Goal: Information Seeking & Learning: Learn about a topic

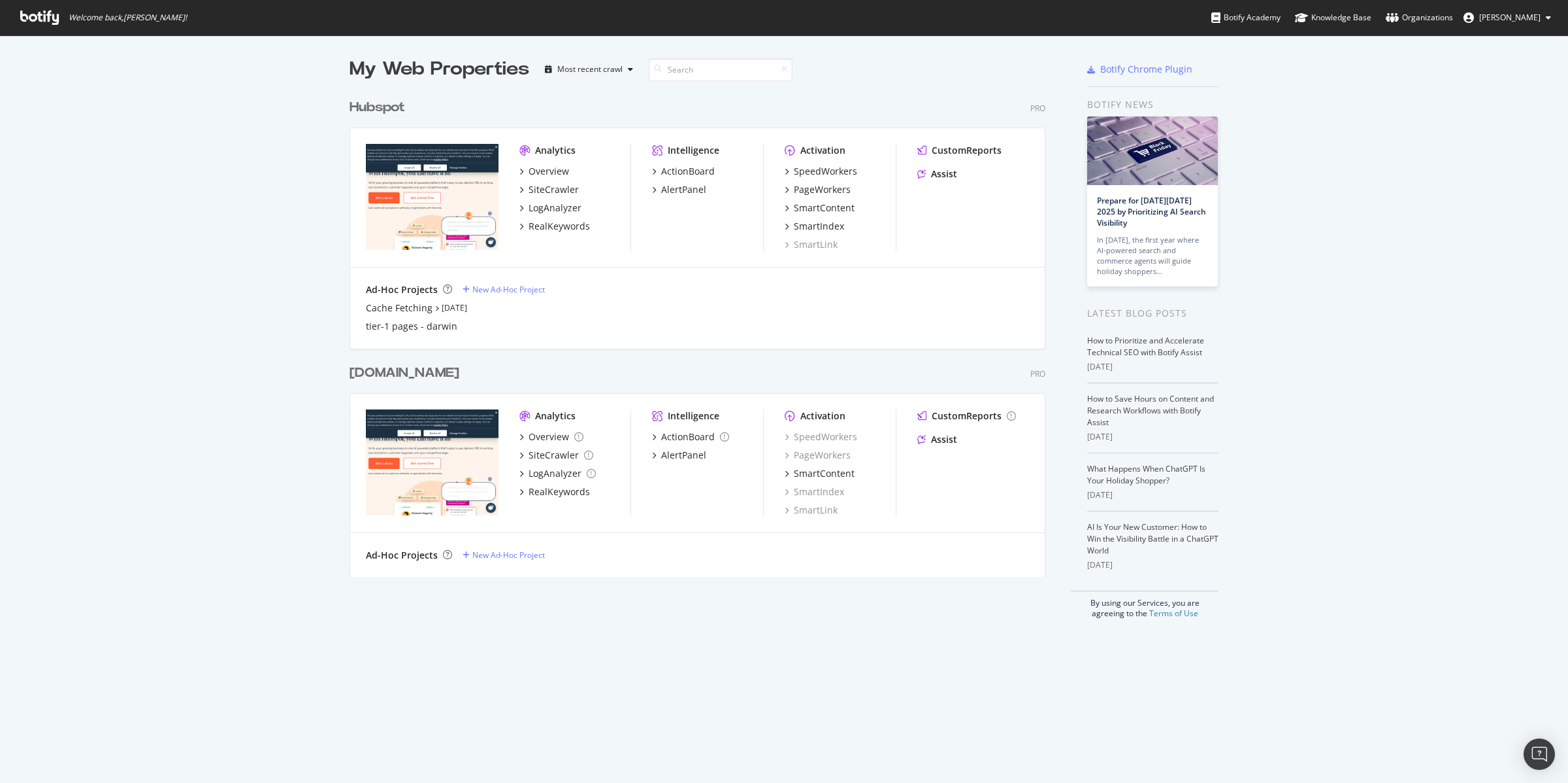
scroll to position [783, 1568]
click at [456, 179] on img "grid" at bounding box center [432, 196] width 133 height 106
click at [540, 171] on div "Overview" at bounding box center [549, 171] width 41 height 13
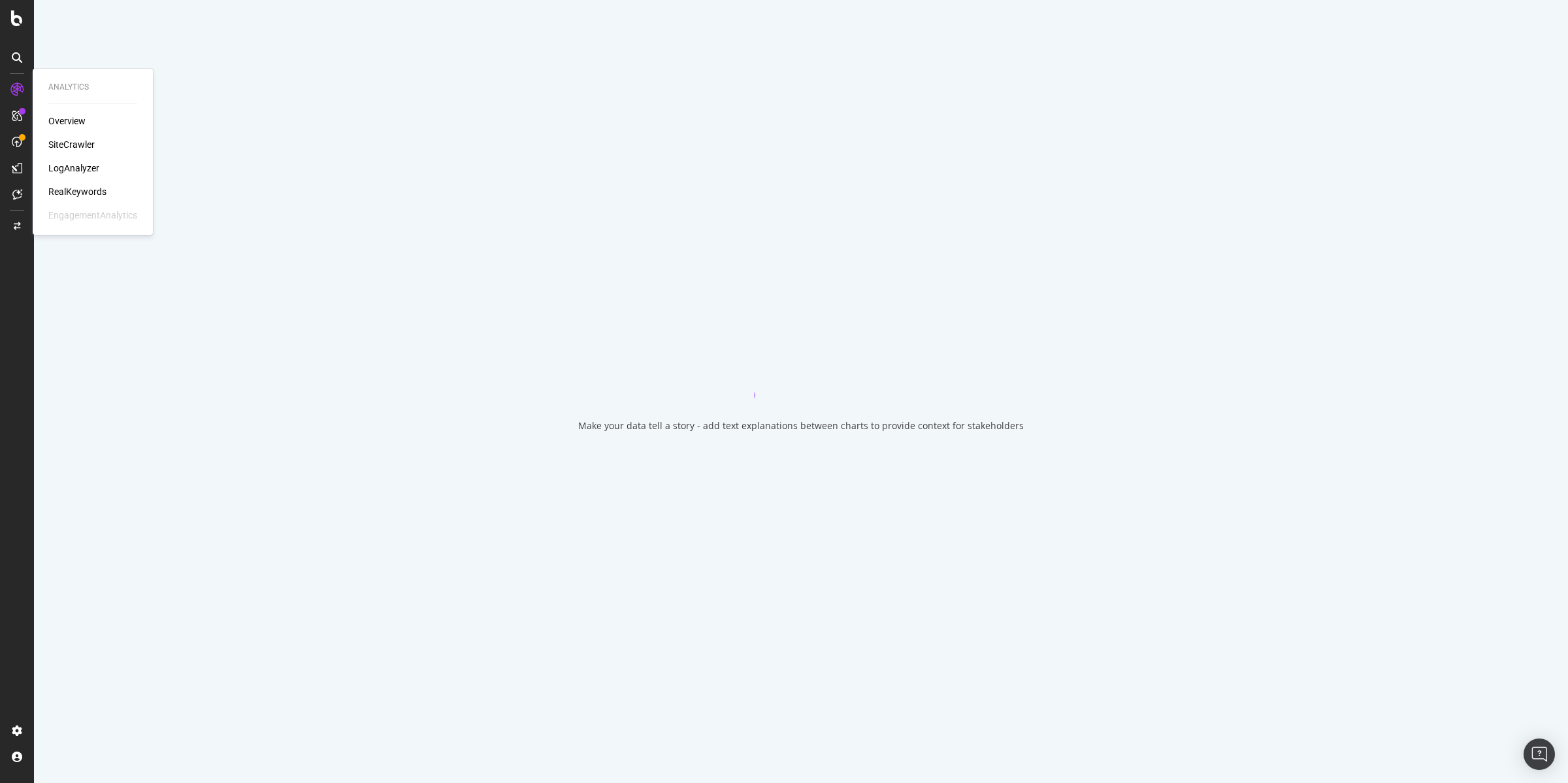
click at [76, 185] on div "RealKeywords" at bounding box center [77, 192] width 58 height 13
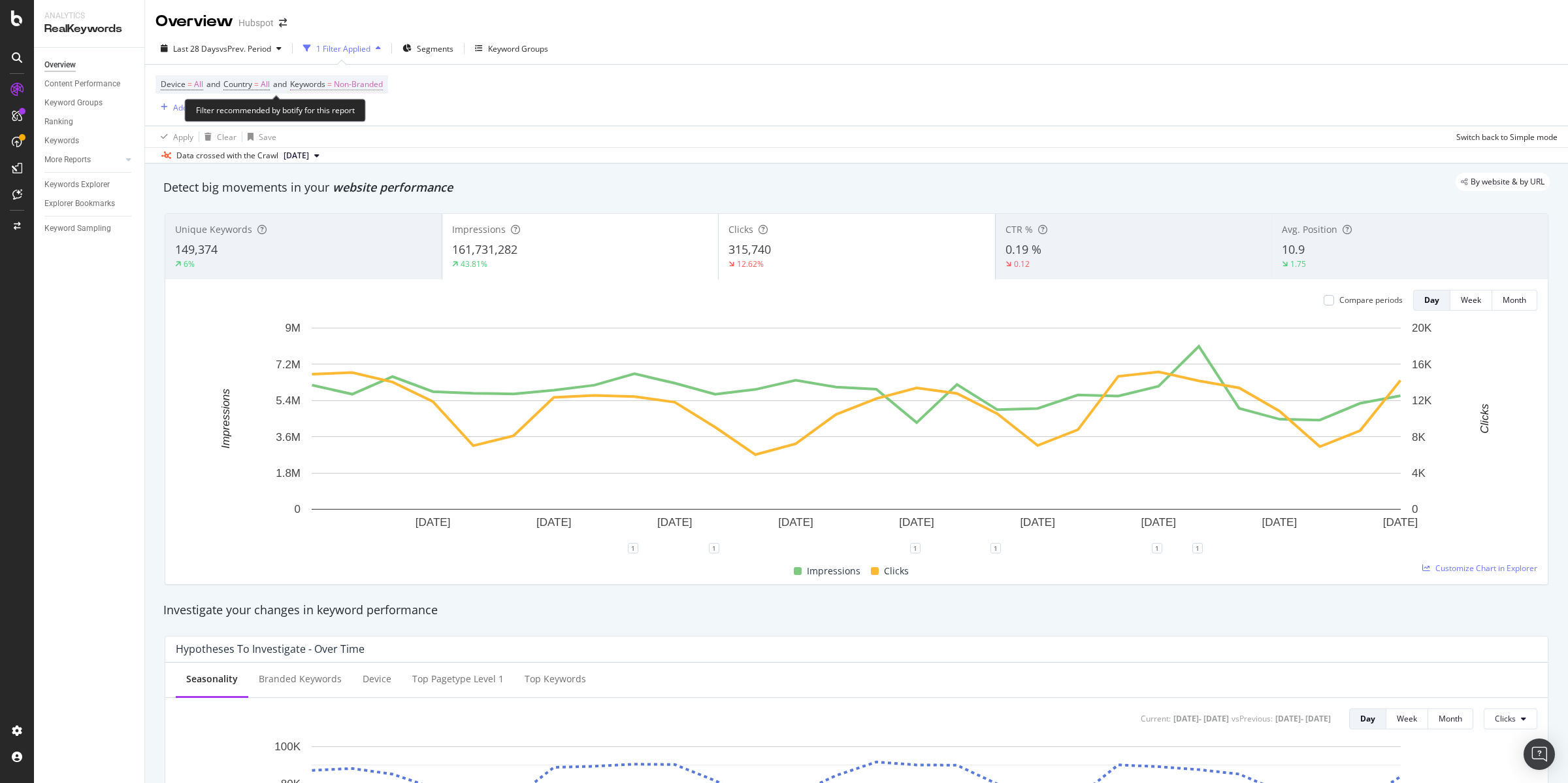
click at [383, 84] on span "Non-Branded" at bounding box center [358, 84] width 49 height 19
drag, startPoint x: 496, startPoint y: 110, endPoint x: 487, endPoint y: 109, distance: 9.1
click at [492, 110] on div "Device = All and Country = All and Keywords = Non-Branded Add Filter Add Filter…" at bounding box center [857, 95] width 1402 height 61
click at [356, 92] on span "Non-Branded" at bounding box center [358, 84] width 49 height 19
click at [362, 117] on span "Non-Branded" at bounding box center [336, 115] width 54 height 11
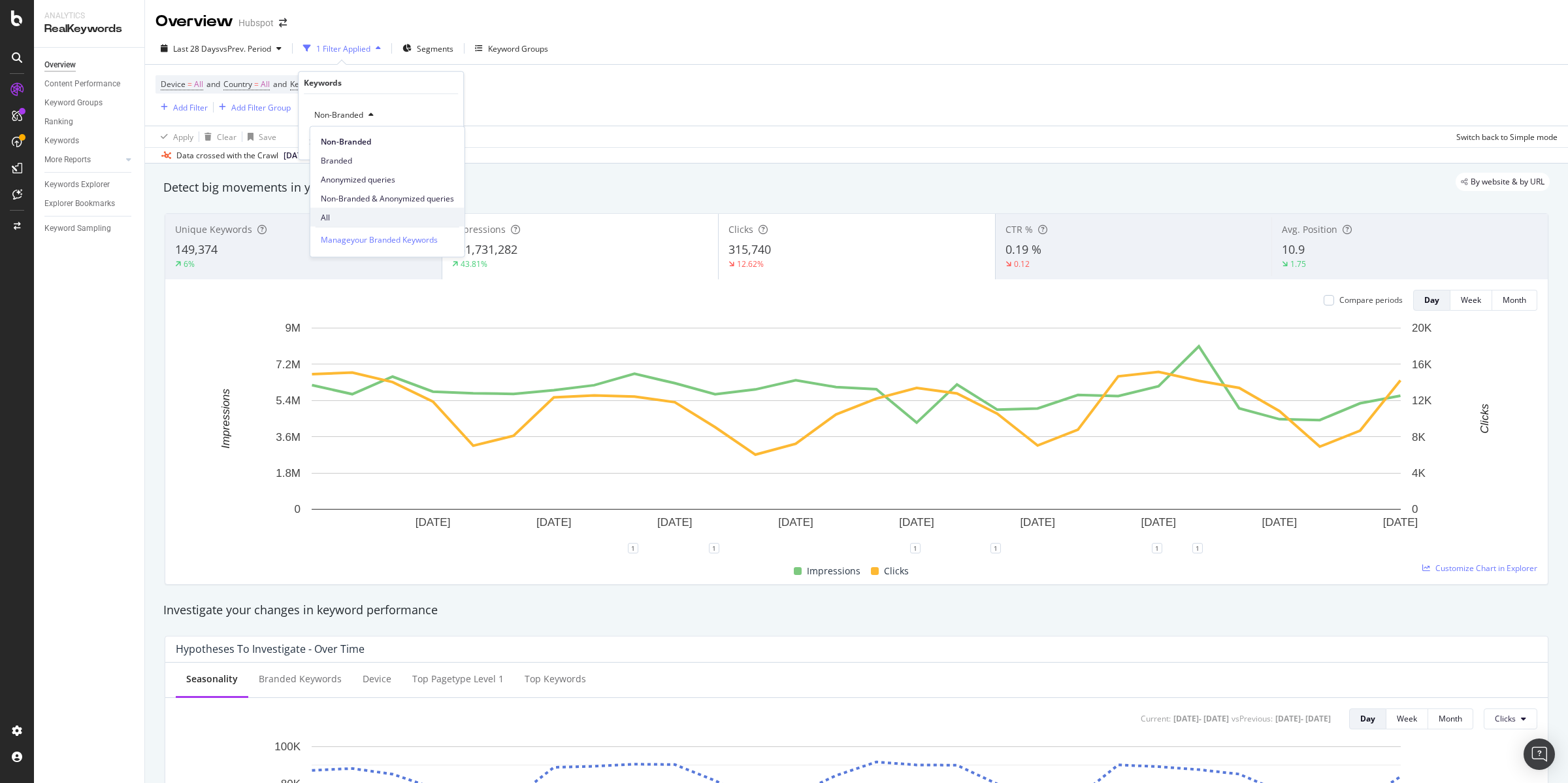
click at [369, 220] on span "All" at bounding box center [387, 216] width 134 height 12
click at [434, 142] on div "Apply" at bounding box center [443, 142] width 20 height 11
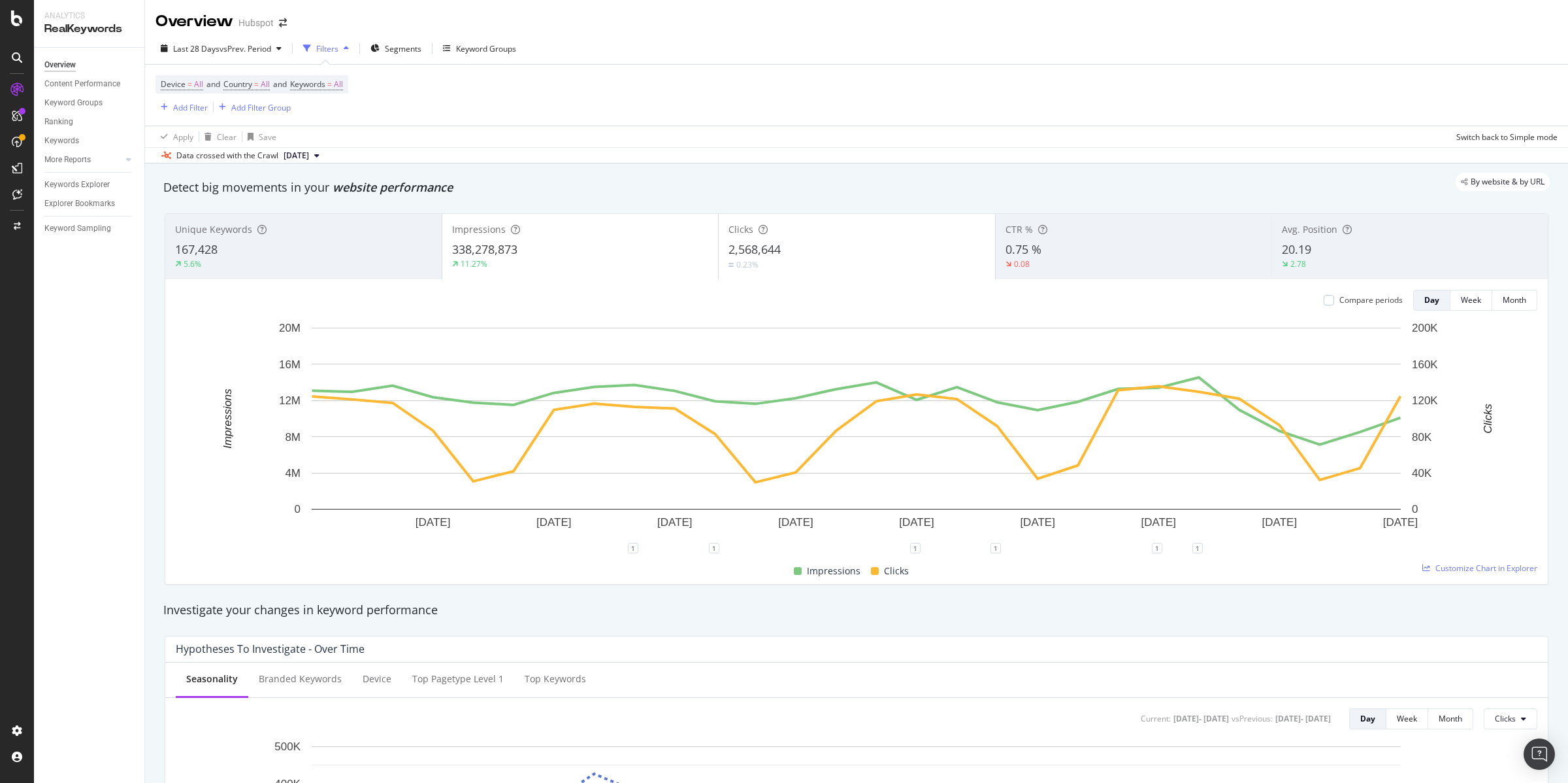
click at [309, 153] on span "[DATE]" at bounding box center [297, 155] width 26 height 12
click at [614, 81] on div "Device = All and Country = All and Keywords = All Add Filter Add Filter Group" at bounding box center [857, 95] width 1402 height 61
click at [232, 51] on span "vs Prev. Period" at bounding box center [246, 48] width 52 height 11
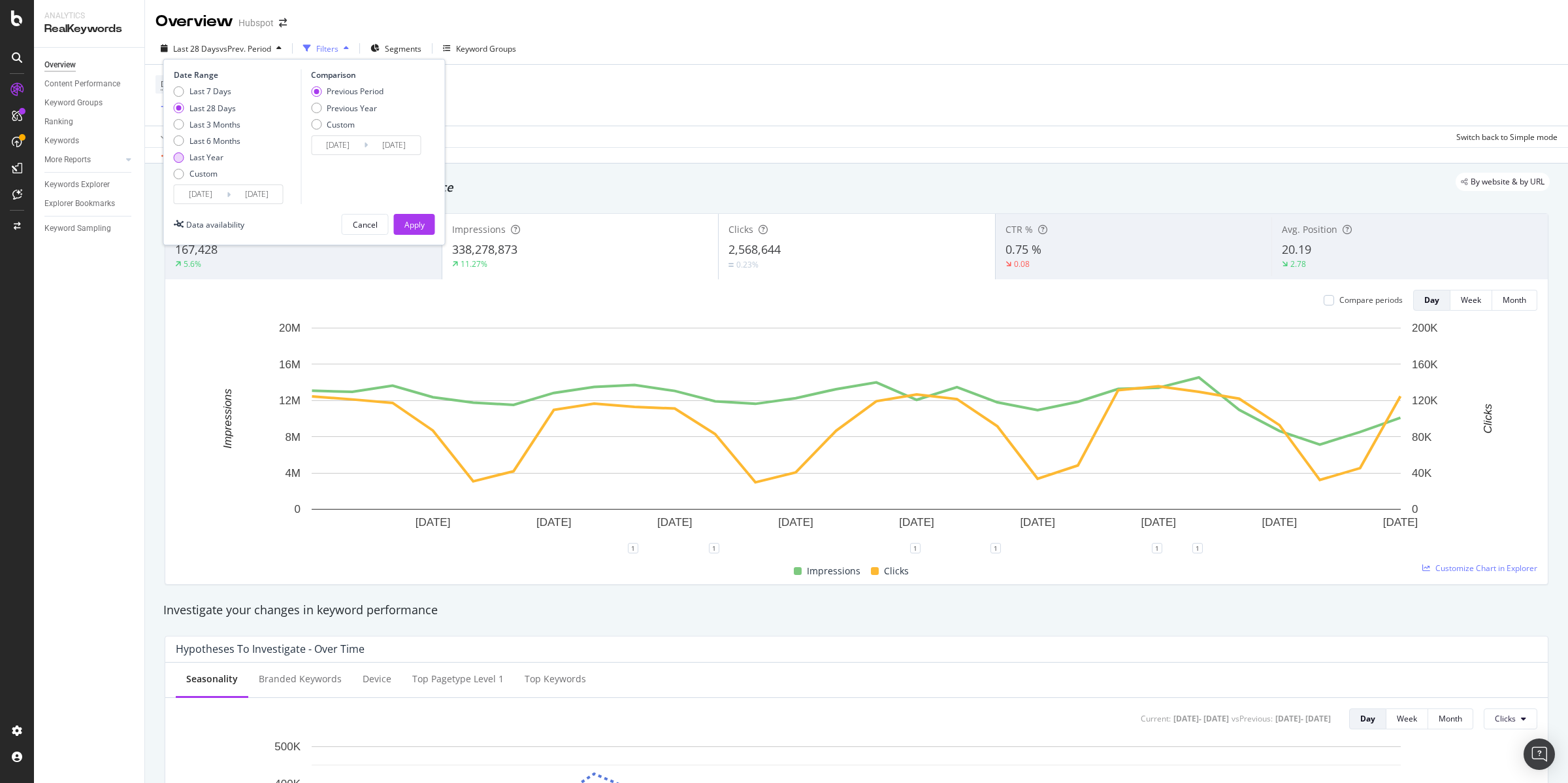
click at [213, 155] on div "Last Year" at bounding box center [207, 157] width 34 height 11
type input "[DATE]"
click at [415, 228] on div "Apply" at bounding box center [414, 224] width 20 height 11
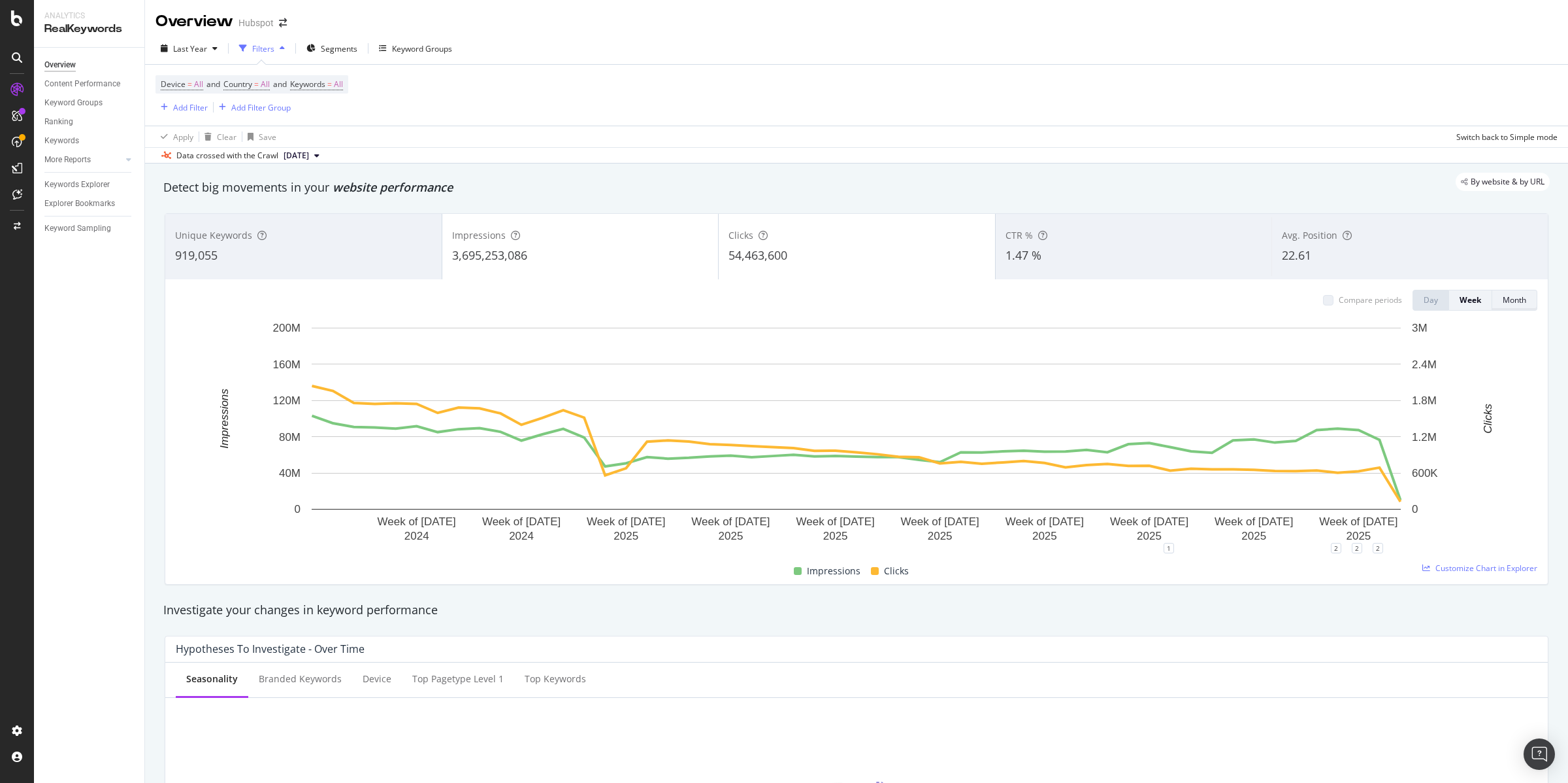
click at [1503, 298] on div "Month" at bounding box center [1515, 299] width 23 height 11
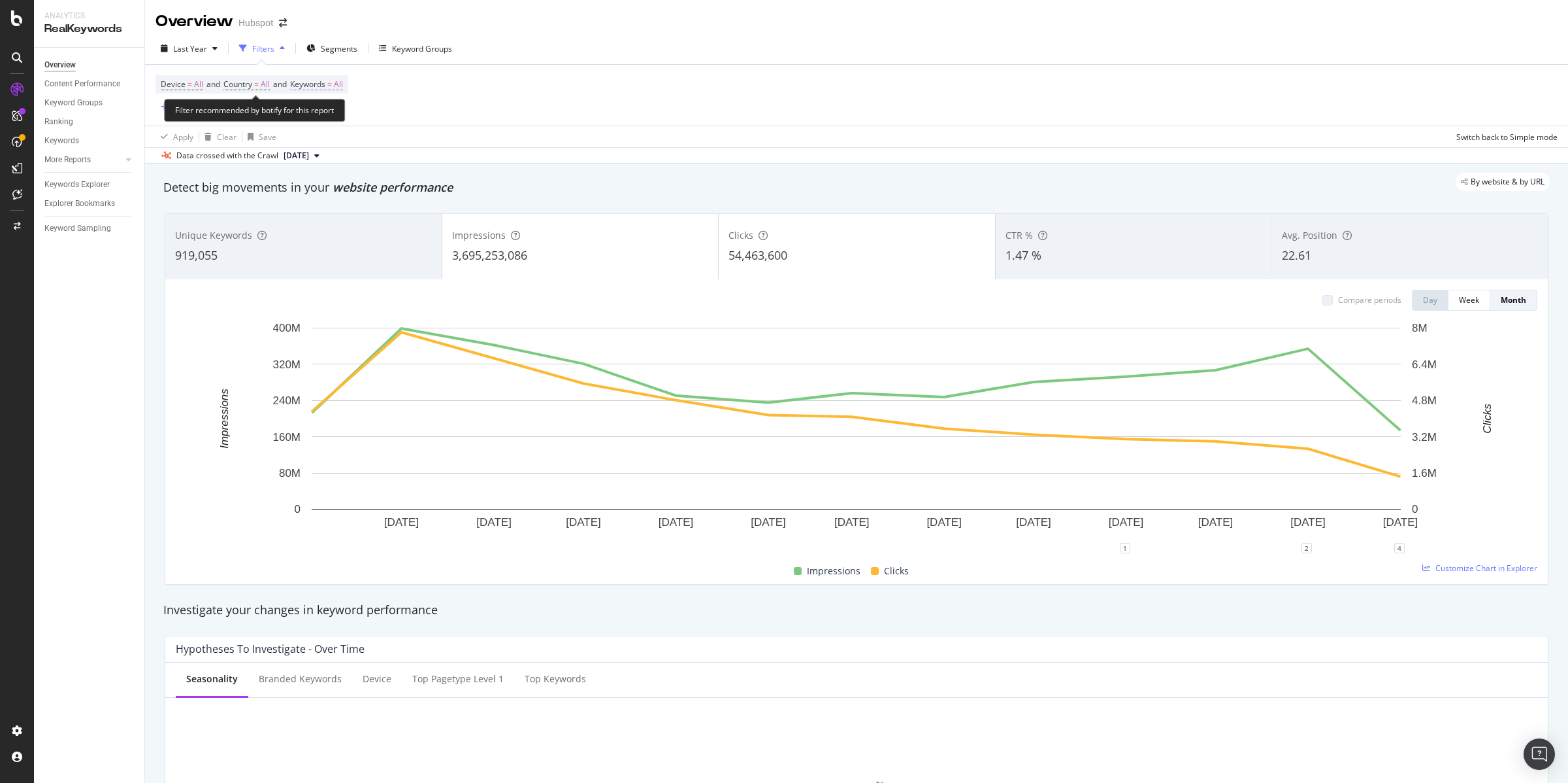
click at [321, 78] on span "Keywords" at bounding box center [308, 84] width 36 height 11
click at [325, 113] on div "button" at bounding box center [331, 115] width 16 height 8
click at [351, 139] on span "Non-Branded" at bounding box center [387, 141] width 134 height 12
drag, startPoint x: 321, startPoint y: 143, endPoint x: 433, endPoint y: 141, distance: 112.0
click at [433, 141] on div "Cancel Add filter Apply" at bounding box center [378, 143] width 149 height 13
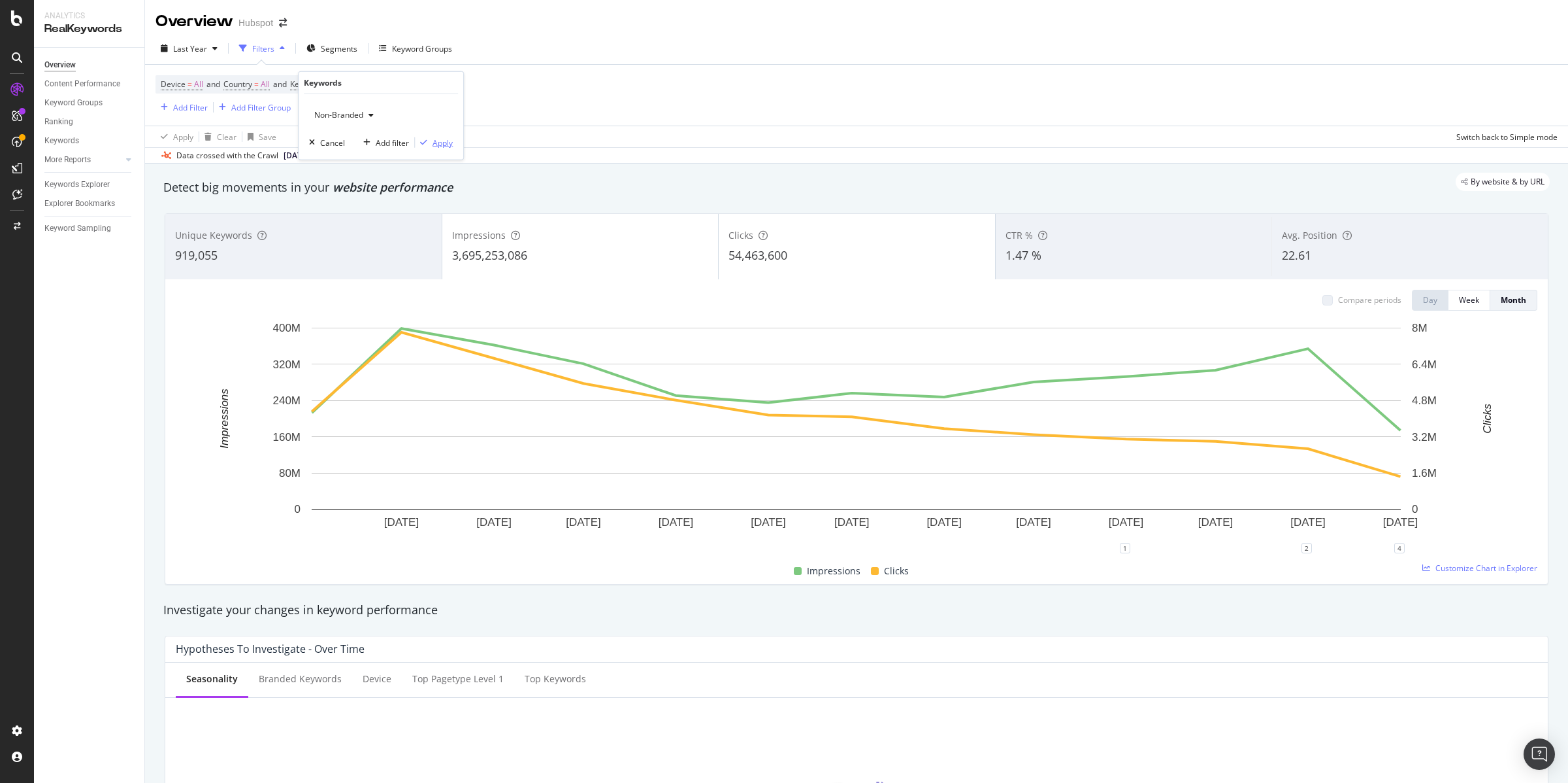
click at [433, 141] on div "Apply" at bounding box center [443, 142] width 20 height 11
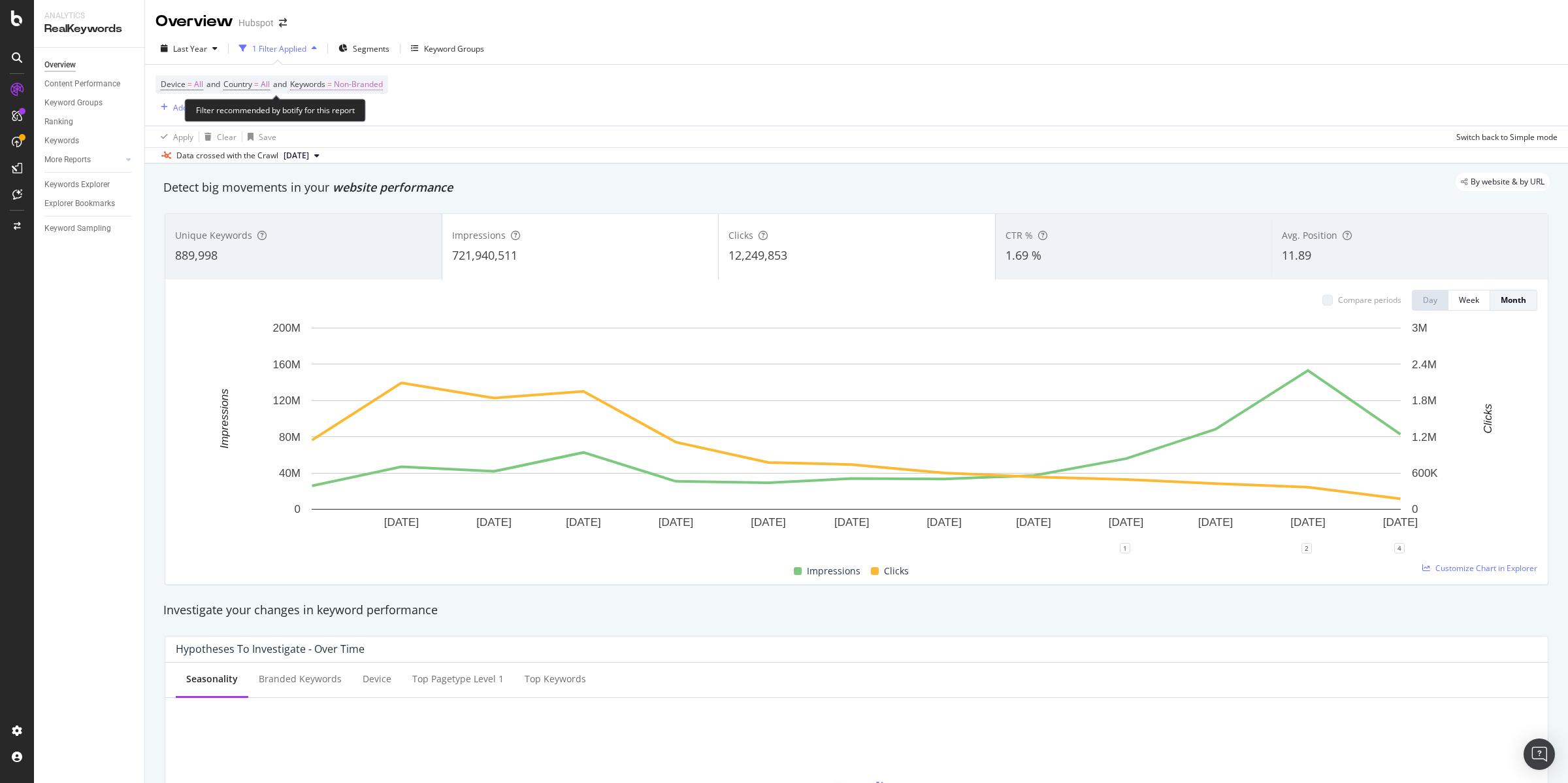
click at [374, 86] on span "Non-Branded" at bounding box center [358, 84] width 49 height 19
click at [1089, 362] on rect "A chart." at bounding box center [856, 419] width 1089 height 182
click at [353, 79] on span "Non-Branded" at bounding box center [358, 84] width 49 height 19
click at [553, 123] on div "Device = All and Country = All and Keywords = Non-Branded Add Filter Add Filter…" at bounding box center [857, 95] width 1402 height 61
click at [374, 80] on span "Non-Branded" at bounding box center [358, 84] width 49 height 19
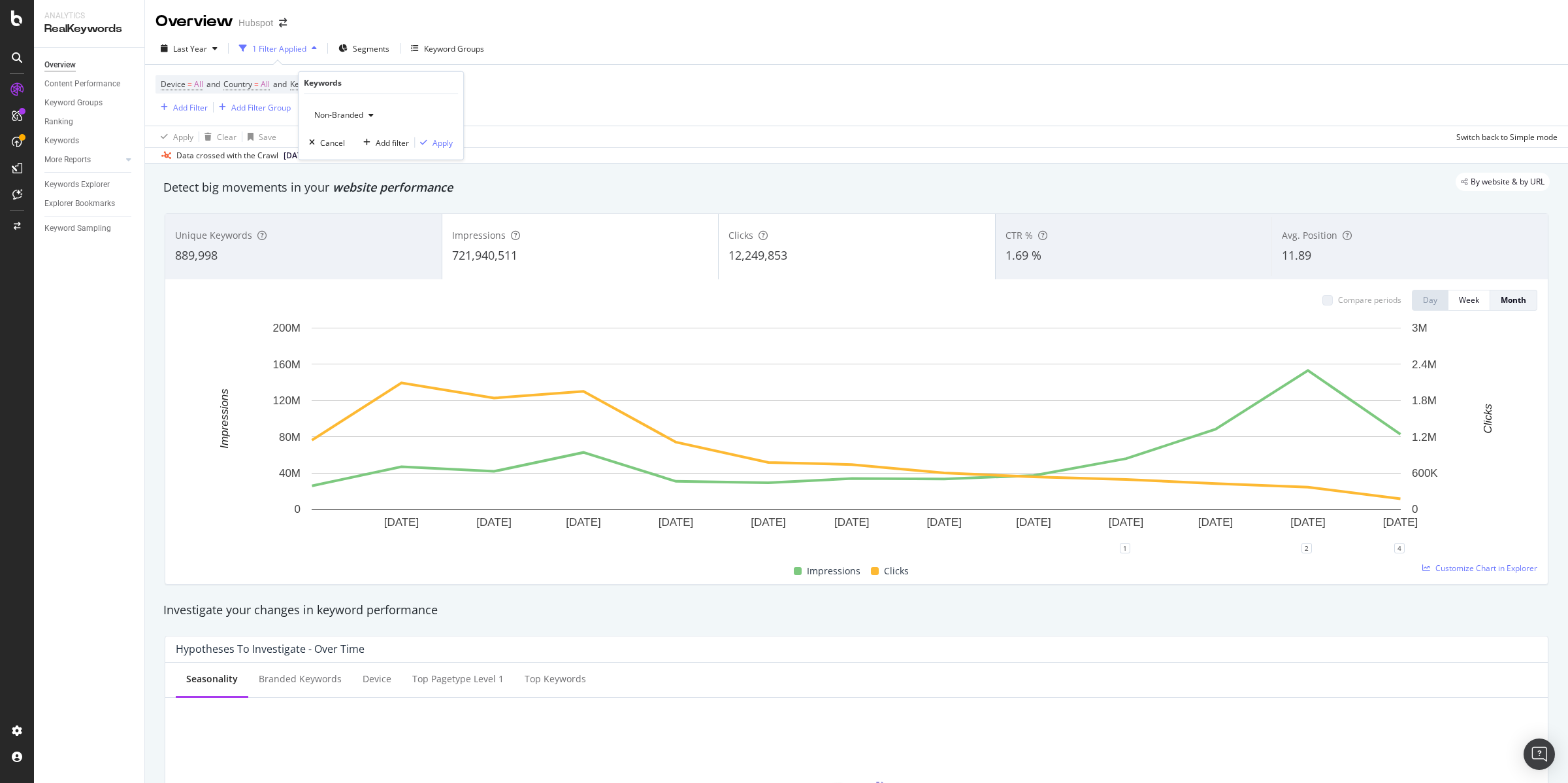
click at [364, 115] on div "button" at bounding box center [371, 115] width 16 height 8
click at [353, 157] on span "Branded" at bounding box center [387, 159] width 134 height 12
click at [435, 146] on div "Apply" at bounding box center [443, 142] width 20 height 11
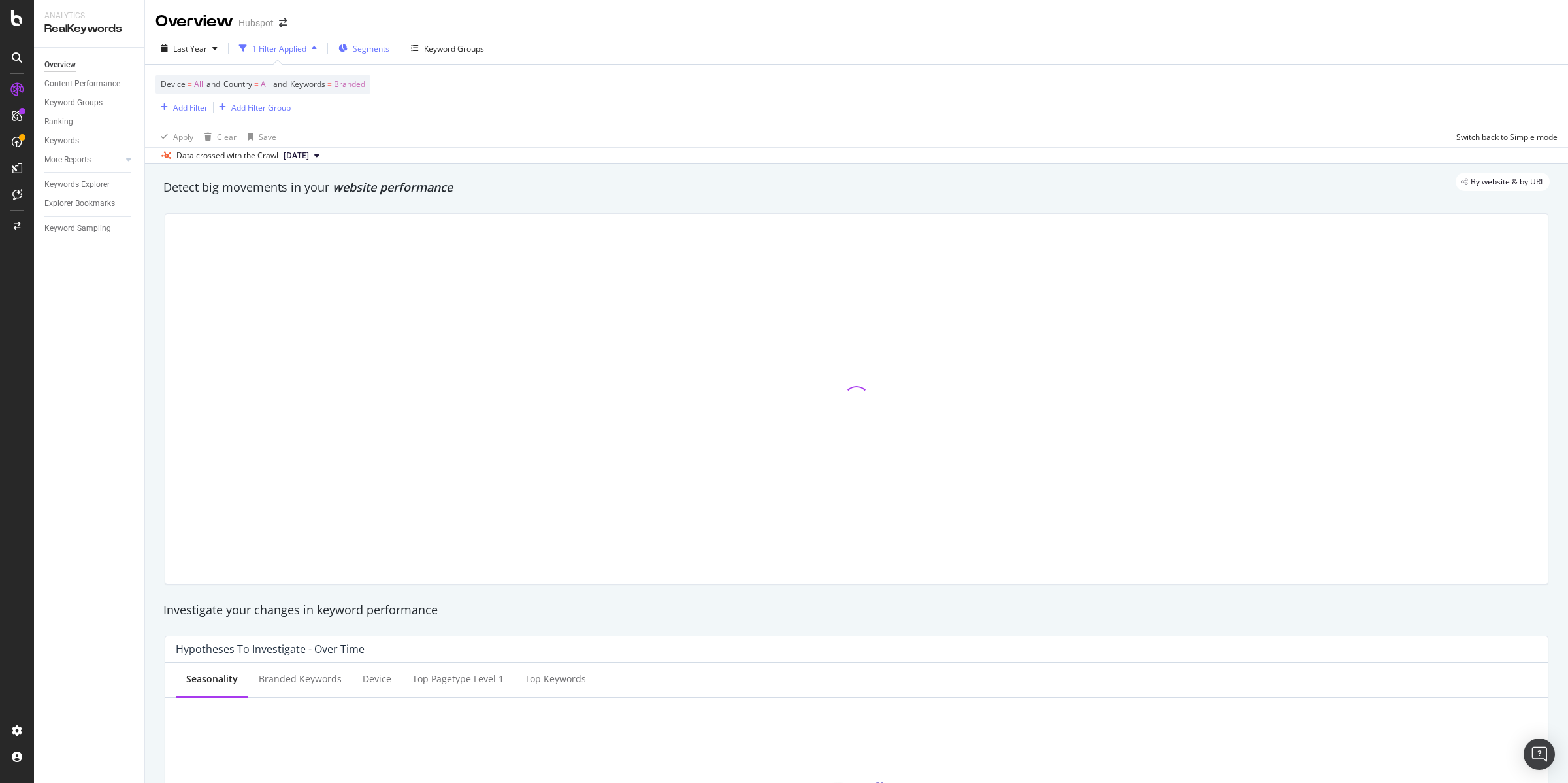
click at [362, 51] on span "Segments" at bounding box center [370, 48] width 37 height 11
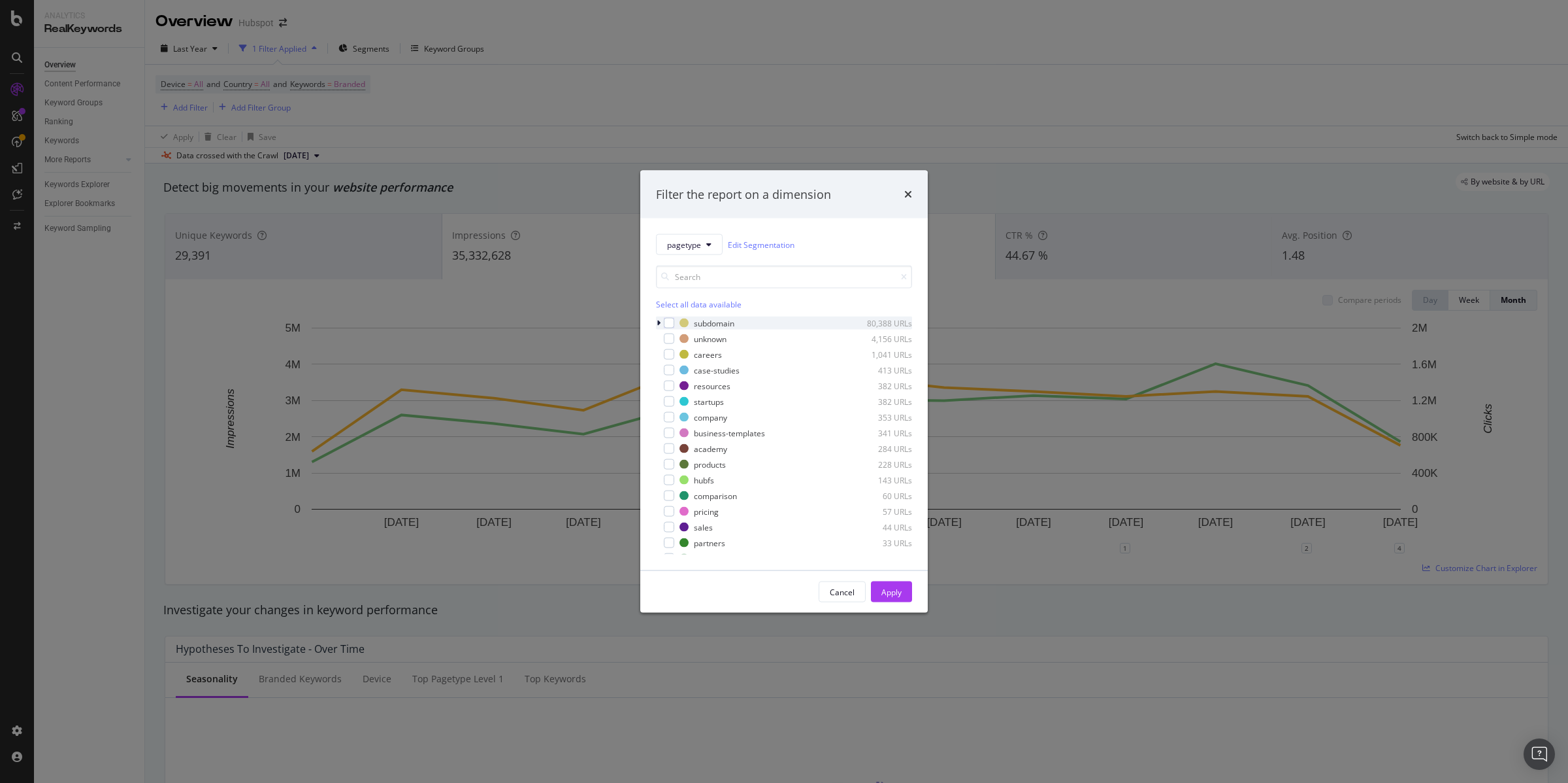
click at [660, 325] on icon "modal" at bounding box center [659, 322] width 4 height 8
click at [678, 370] on div "modal" at bounding box center [678, 371] width 11 height 11
click at [893, 588] on div "Apply" at bounding box center [891, 591] width 20 height 11
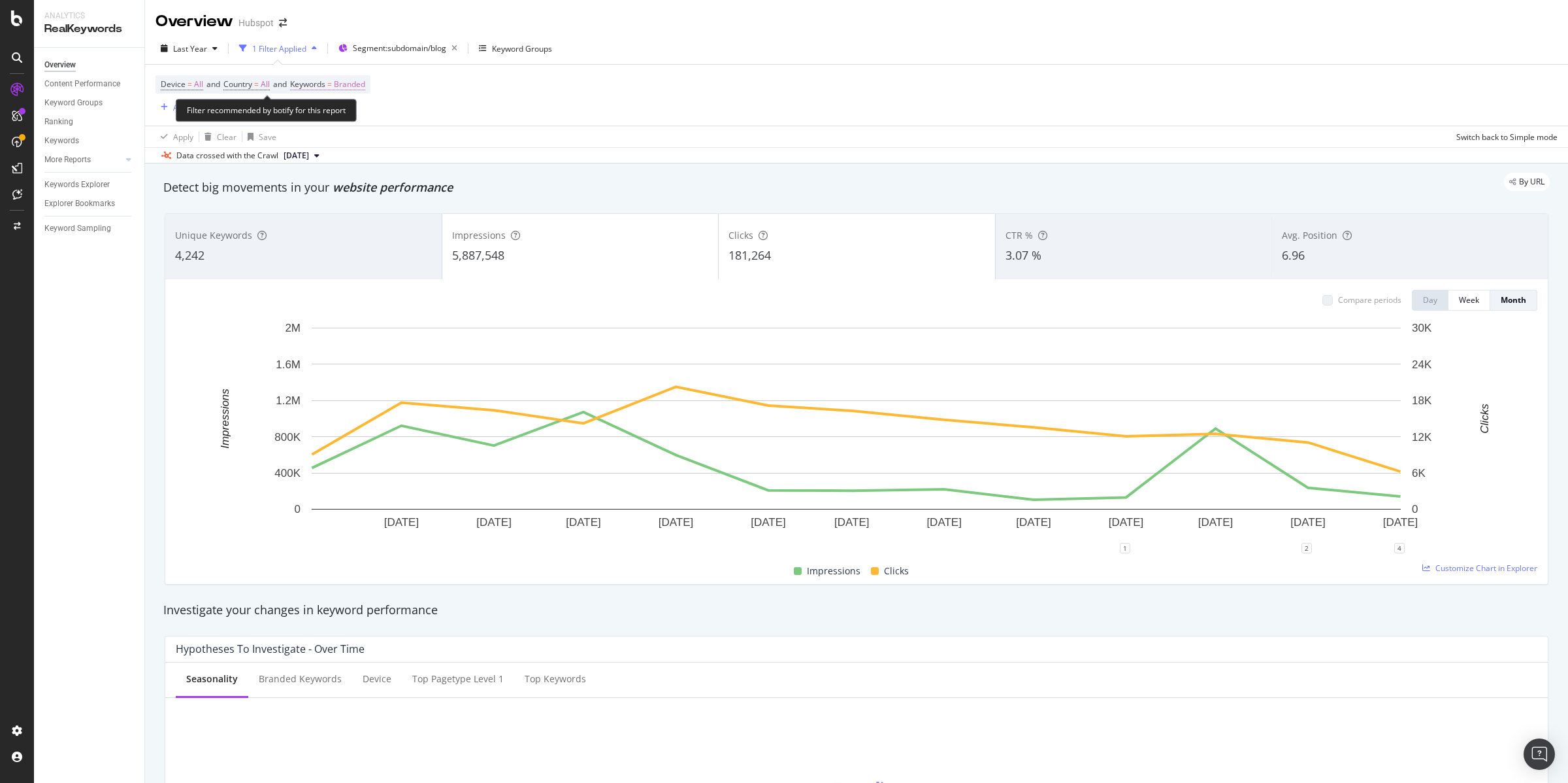
click at [358, 84] on span "Branded" at bounding box center [349, 84] width 31 height 19
click at [353, 115] on icon "button" at bounding box center [353, 115] width 5 height 8
click at [355, 143] on span "Non-Branded" at bounding box center [387, 141] width 134 height 12
click at [441, 142] on div "Apply" at bounding box center [443, 142] width 20 height 11
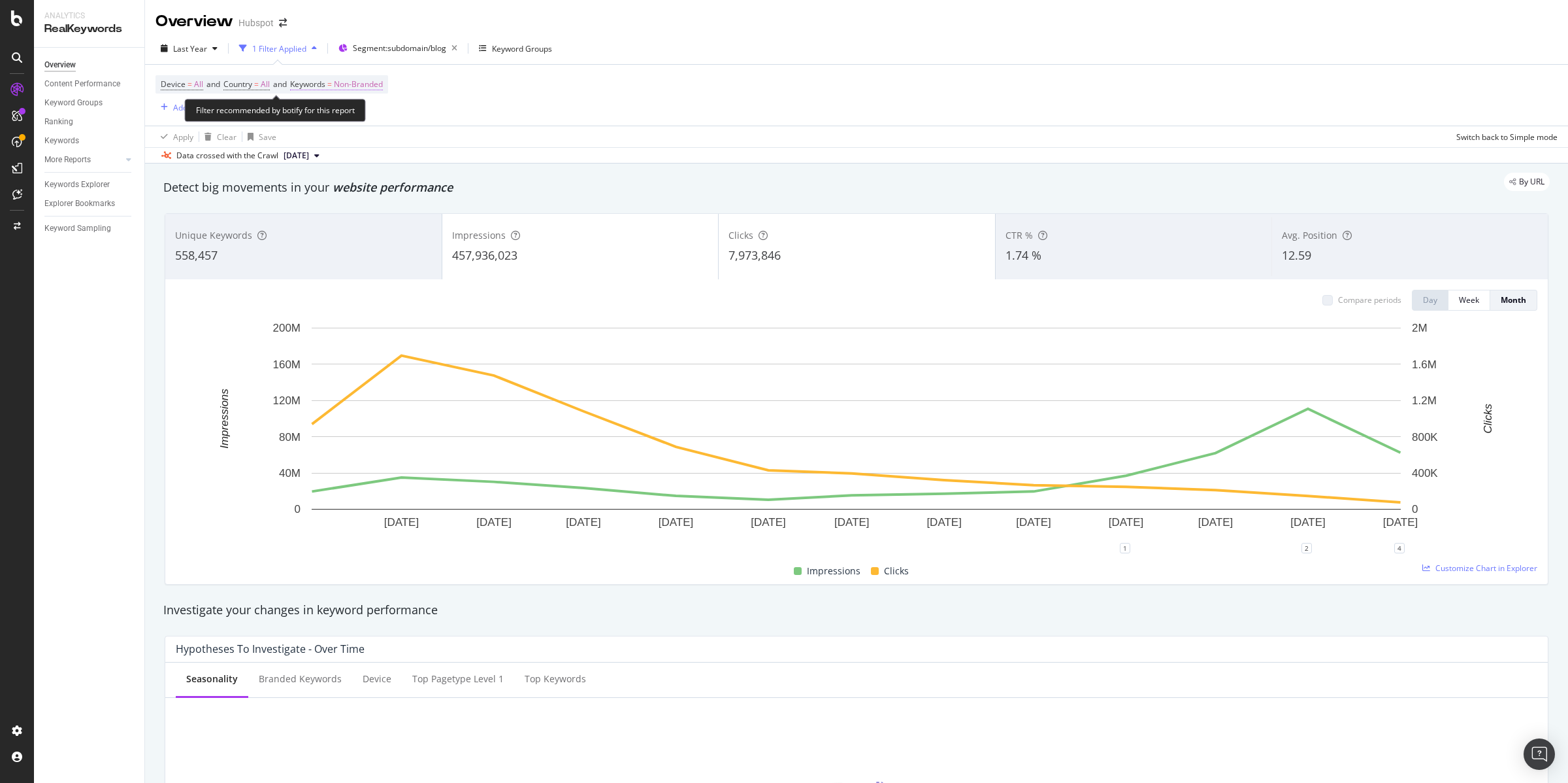
click at [362, 83] on span "Non-Branded" at bounding box center [358, 84] width 49 height 19
click at [358, 110] on span "Non-Branded" at bounding box center [336, 115] width 54 height 11
click at [353, 217] on span "All" at bounding box center [387, 216] width 134 height 12
click at [436, 146] on div "Apply" at bounding box center [443, 142] width 20 height 11
